Goal: Transaction & Acquisition: Purchase product/service

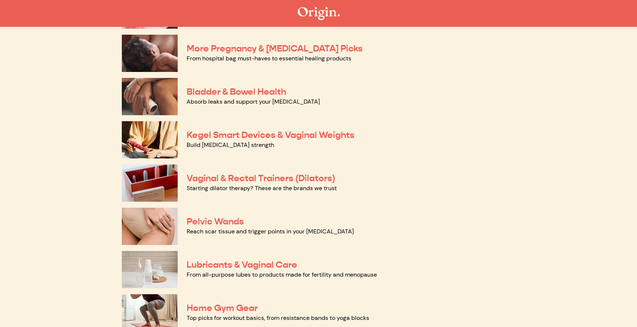
scroll to position [214, 0]
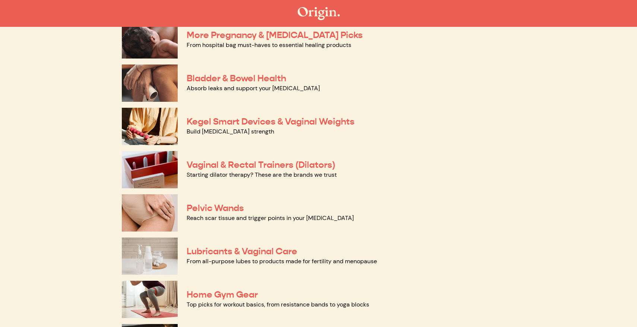
click at [166, 221] on img at bounding box center [150, 212] width 56 height 37
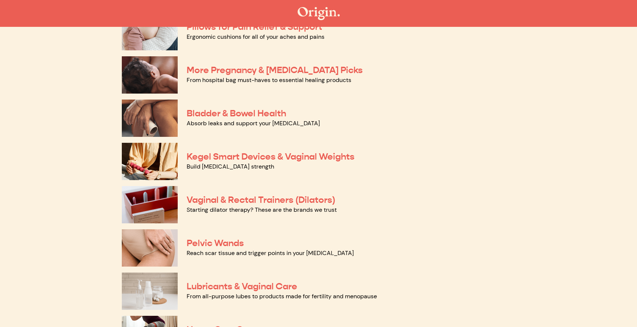
scroll to position [180, 0]
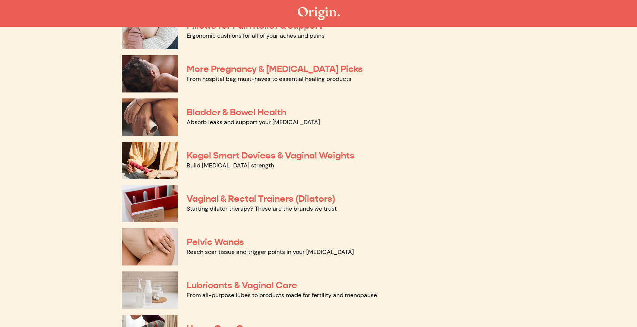
click at [152, 256] on img at bounding box center [150, 246] width 56 height 37
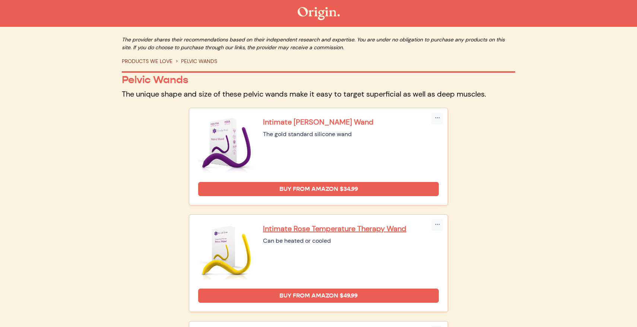
click at [339, 124] on p "Intimate [PERSON_NAME] Wand" at bounding box center [351, 122] width 176 height 10
